Goal: Task Accomplishment & Management: Complete application form

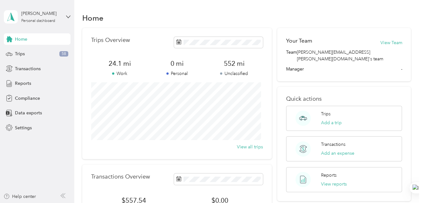
drag, startPoint x: 261, startPoint y: 132, endPoint x: 157, endPoint y: 145, distance: 105.3
click at [157, 145] on div "View all trips" at bounding box center [177, 147] width 172 height 7
click at [39, 55] on div "Trips 58" at bounding box center [37, 53] width 67 height 11
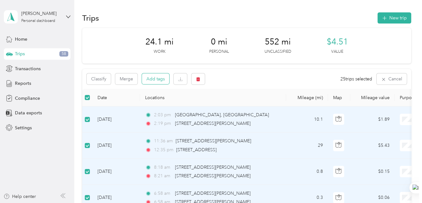
click at [158, 82] on button "Add tags" at bounding box center [155, 78] width 27 height 11
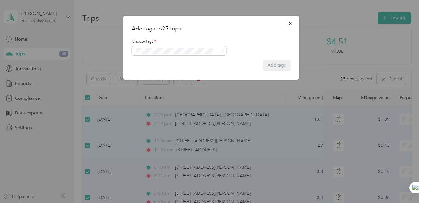
click at [292, 23] on icon "button" at bounding box center [290, 23] width 4 height 4
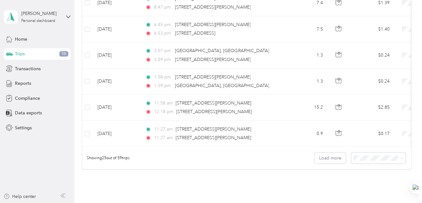
scroll to position [670, 0]
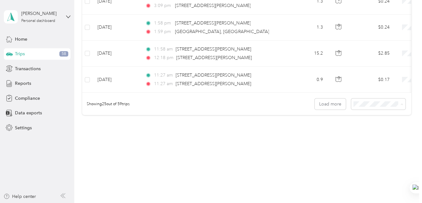
click at [377, 139] on li "100 per load" at bounding box center [376, 138] width 54 height 11
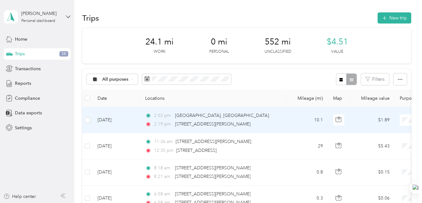
click at [84, 120] on td at bounding box center [87, 120] width 10 height 26
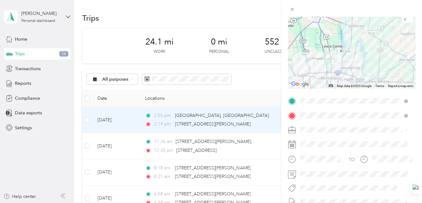
scroll to position [71, 0]
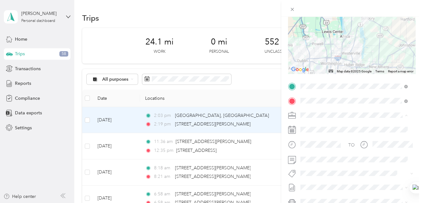
click at [317, 126] on span "Option Care Health" at bounding box center [322, 126] width 39 height 5
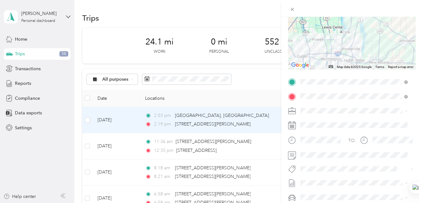
scroll to position [0, 0]
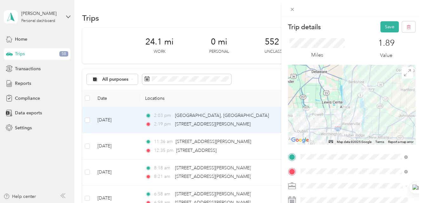
click at [245, 95] on div "Trip details Save This trip cannot be edited because it is either under review,…" at bounding box center [211, 101] width 422 height 203
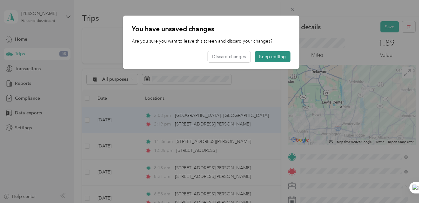
click at [273, 57] on button "Keep editing" at bounding box center [273, 56] width 36 height 11
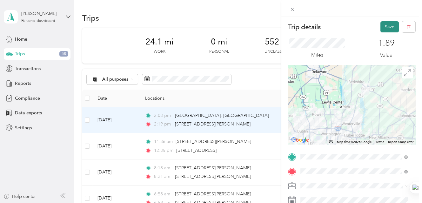
click at [385, 27] on button "Save" at bounding box center [390, 26] width 18 height 11
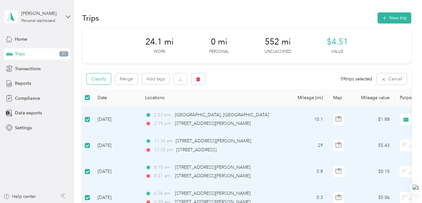
click at [98, 80] on button "Classify" at bounding box center [99, 78] width 24 height 11
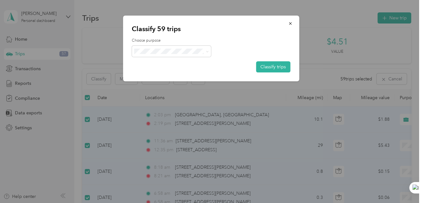
click at [185, 61] on span "Option Care Health" at bounding box center [176, 61] width 59 height 7
click at [283, 69] on button "Classify trips" at bounding box center [273, 66] width 34 height 11
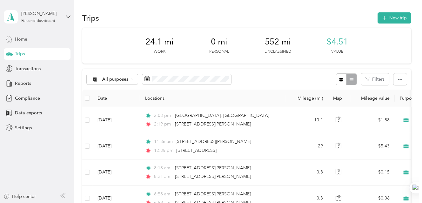
click at [19, 39] on span "Home" at bounding box center [21, 39] width 12 height 7
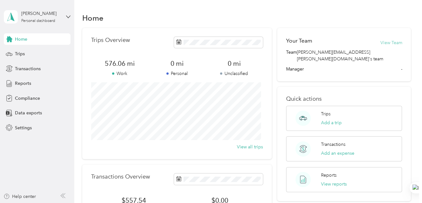
click at [390, 42] on button "View Team" at bounding box center [391, 42] width 22 height 7
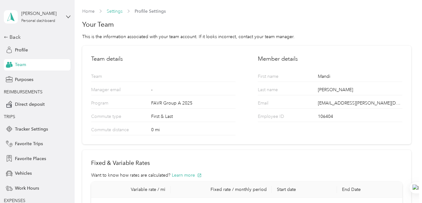
click at [110, 9] on link "Settings" at bounding box center [115, 11] width 16 height 5
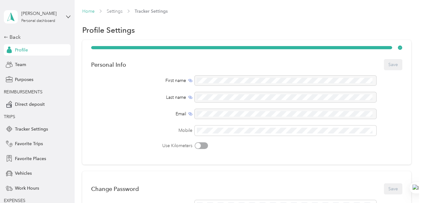
click at [91, 10] on link "Home" at bounding box center [88, 11] width 12 height 5
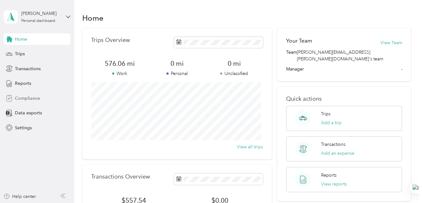
click at [24, 98] on span "Compliance" at bounding box center [27, 98] width 25 height 7
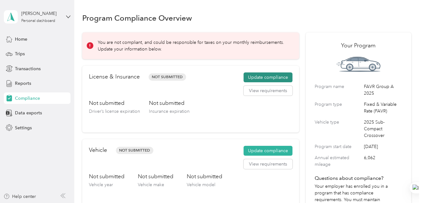
click at [271, 73] on button "Update compliance" at bounding box center [268, 77] width 49 height 10
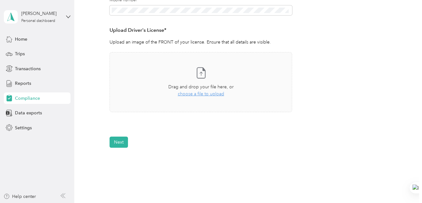
scroll to position [176, 0]
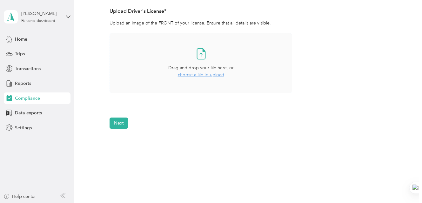
click at [208, 72] on span "choose a file to upload" at bounding box center [201, 74] width 46 height 5
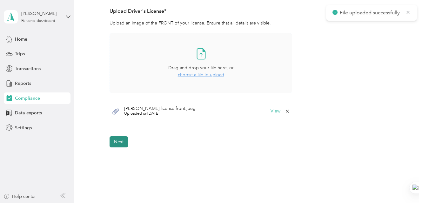
click at [114, 140] on button "Next" at bounding box center [119, 141] width 18 height 11
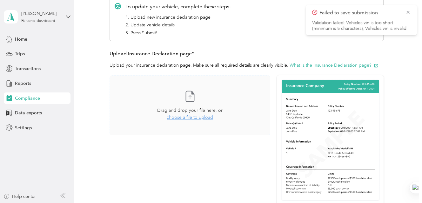
scroll to position [113, 0]
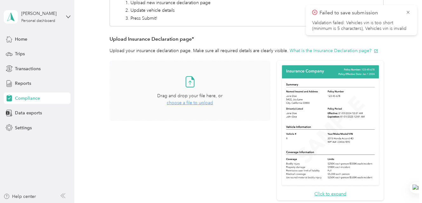
click at [179, 103] on span "choose a file to upload" at bounding box center [190, 102] width 46 height 5
click at [187, 100] on span "choose a file to upload" at bounding box center [190, 102] width 46 height 5
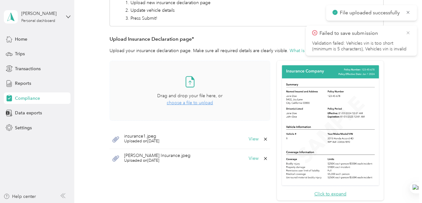
click at [408, 34] on icon at bounding box center [408, 33] width 5 height 6
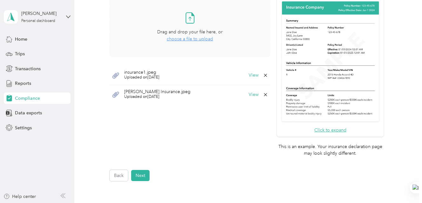
scroll to position [184, 0]
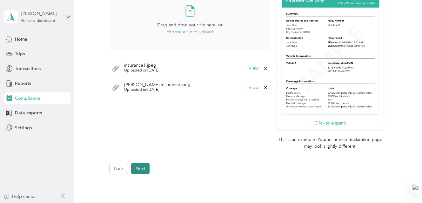
click at [141, 166] on button "Next" at bounding box center [140, 168] width 18 height 11
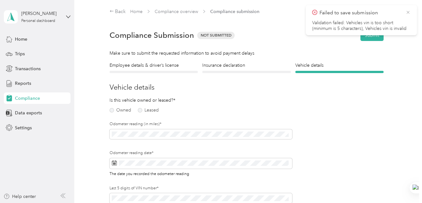
click at [408, 13] on icon at bounding box center [408, 13] width 5 height 6
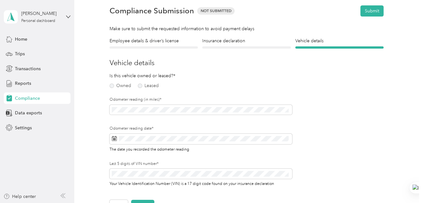
scroll to position [35, 0]
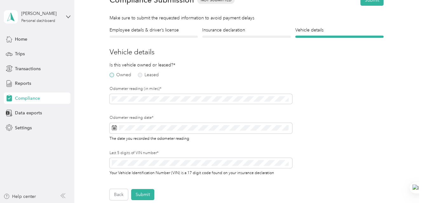
click at [119, 73] on label "Owned" at bounding box center [121, 75] width 22 height 4
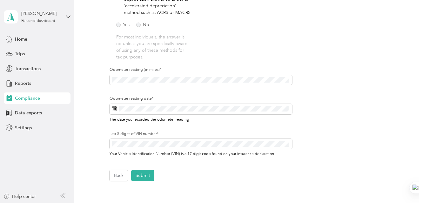
scroll to position [176, 0]
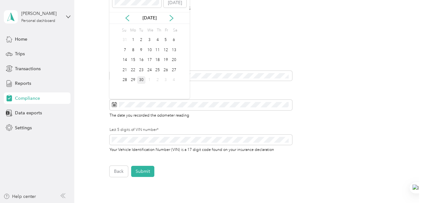
click at [141, 78] on div "30" at bounding box center [141, 80] width 8 height 8
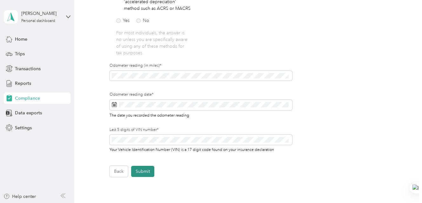
click at [142, 170] on button "Submit" at bounding box center [142, 171] width 23 height 11
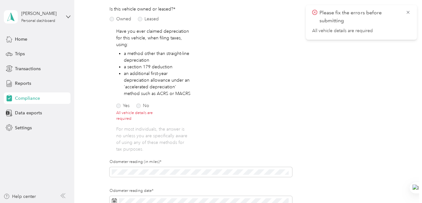
scroll to position [106, 0]
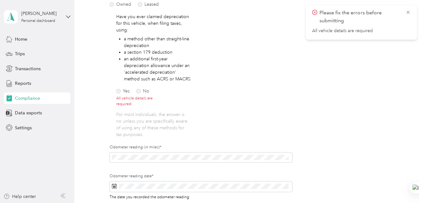
drag, startPoint x: 138, startPoint y: 89, endPoint x: 171, endPoint y: 101, distance: 35.0
click at [138, 90] on label "No" at bounding box center [142, 91] width 13 height 4
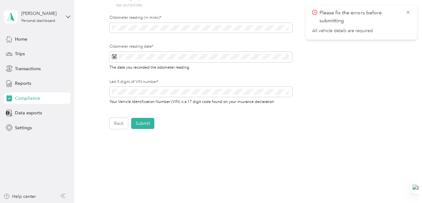
scroll to position [242, 0]
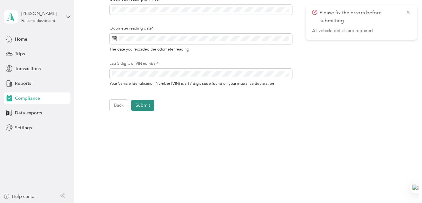
click at [147, 100] on button "Submit" at bounding box center [142, 105] width 23 height 11
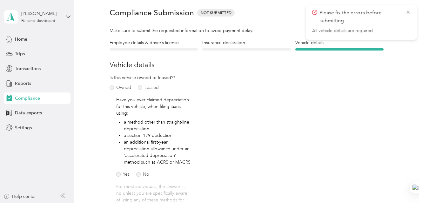
scroll to position [8, 0]
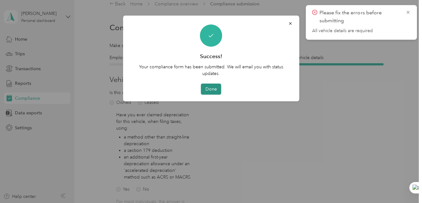
click at [212, 88] on button "Done" at bounding box center [211, 89] width 20 height 11
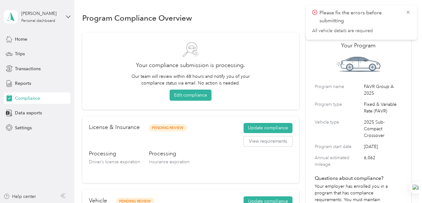
drag, startPoint x: 406, startPoint y: 12, endPoint x: 400, endPoint y: 17, distance: 6.8
click at [406, 13] on icon at bounding box center [408, 13] width 5 height 6
